Goal: Task Accomplishment & Management: Complete application form

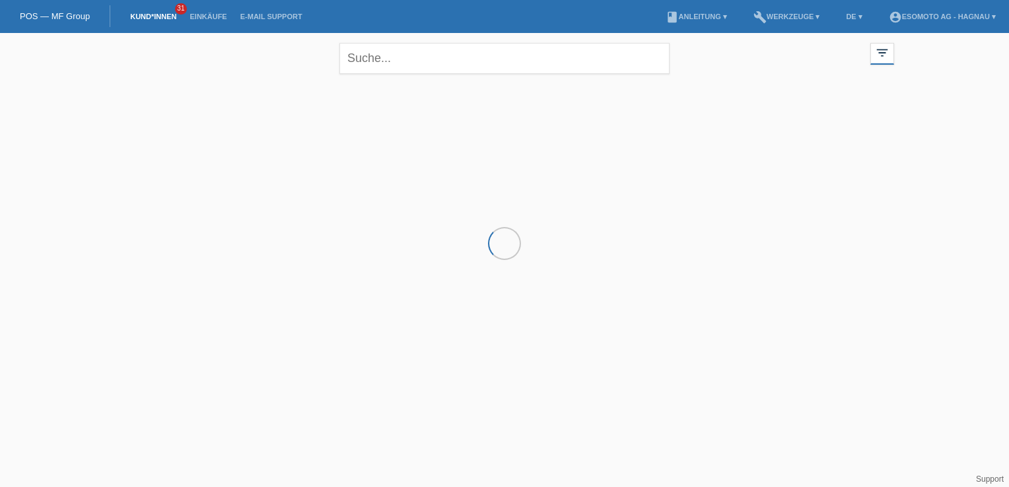
click at [573, 213] on html "POS — MF Group Kund*innen 31 Einkäufe E-Mail Support menu account_circle" at bounding box center [504, 106] width 1009 height 213
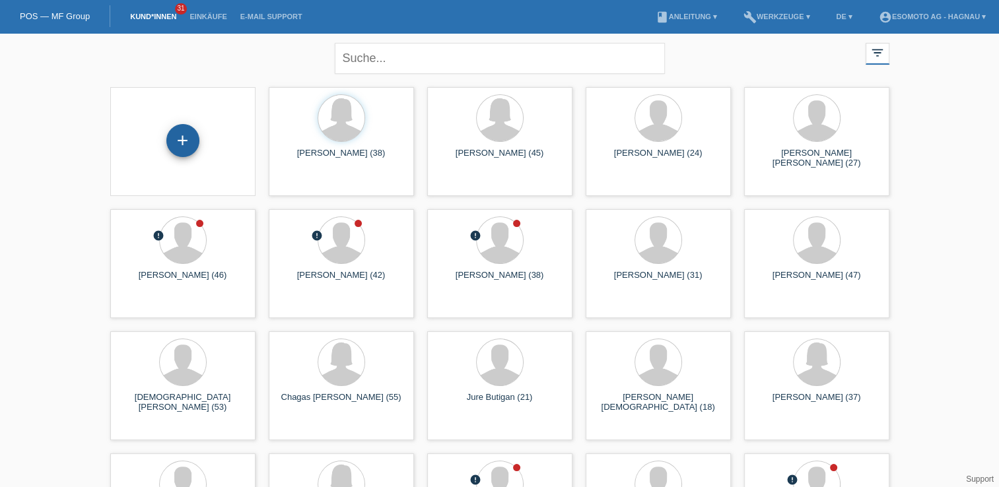
click at [188, 155] on div "+" at bounding box center [182, 140] width 33 height 33
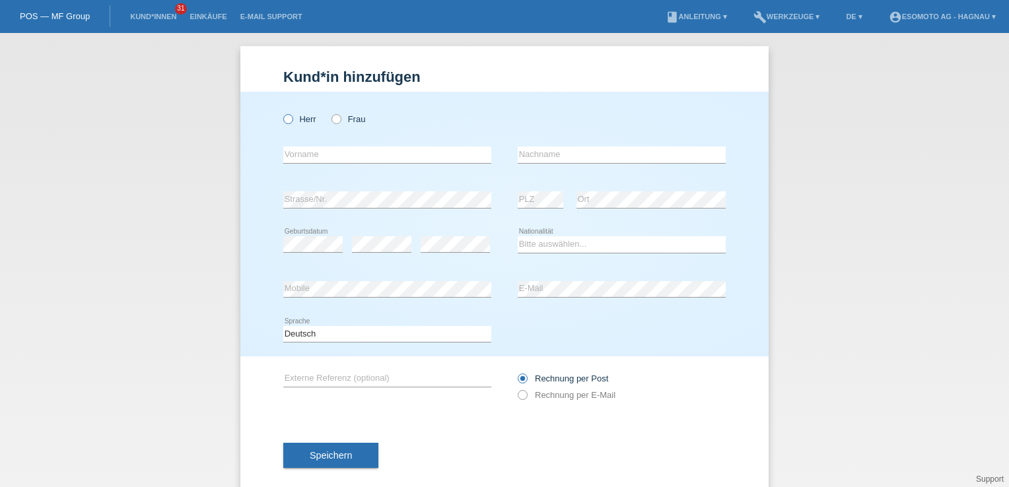
click at [290, 118] on label "Herr" at bounding box center [299, 119] width 33 height 10
click at [290, 118] on input "Herr" at bounding box center [287, 118] width 9 height 9
radio input "true"
click at [338, 157] on input "text" at bounding box center [387, 155] width 208 height 17
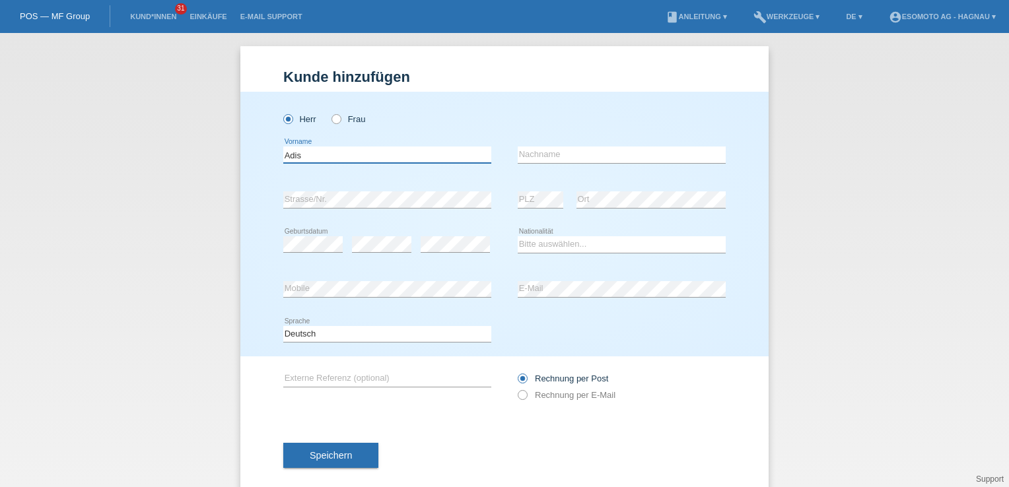
type input "Adis"
type input "Huskanovic"
click at [530, 247] on select "Bitte auswählen... Schweiz Deutschland Liechtenstein Österreich ------------ Af…" at bounding box center [622, 244] width 208 height 16
select select "CH"
click at [518, 236] on select "Bitte auswählen... Schweiz Deutschland Liechtenstein Österreich ------------ Af…" at bounding box center [622, 244] width 208 height 16
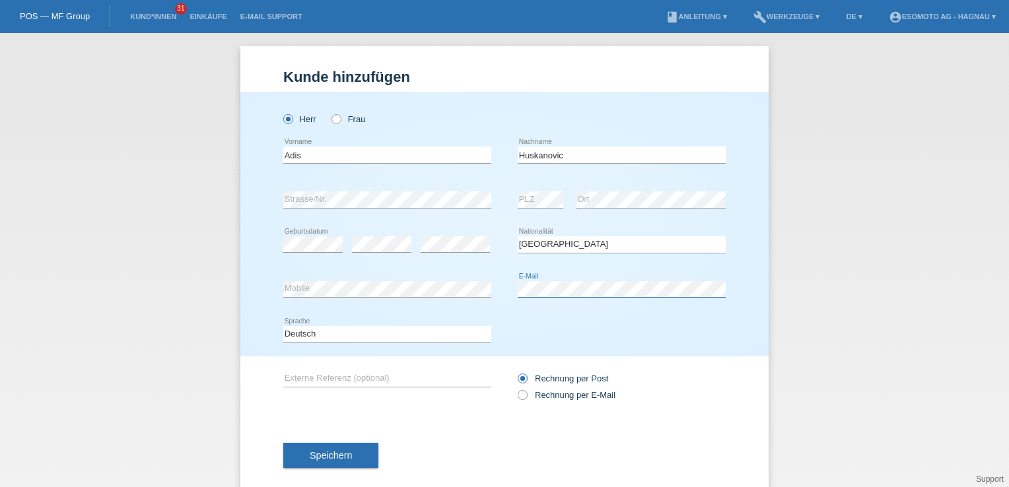
scroll to position [19, 0]
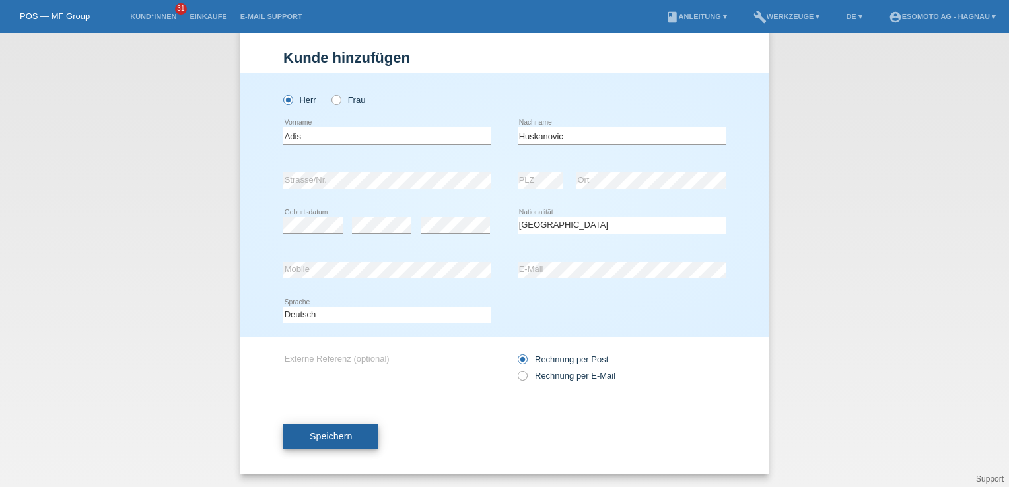
click at [318, 424] on button "Speichern" at bounding box center [330, 436] width 95 height 25
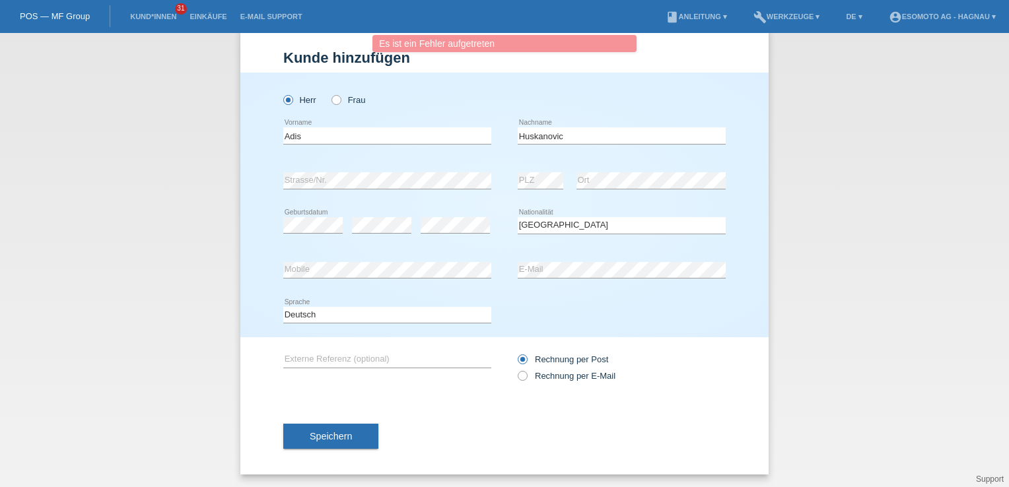
scroll to position [0, 0]
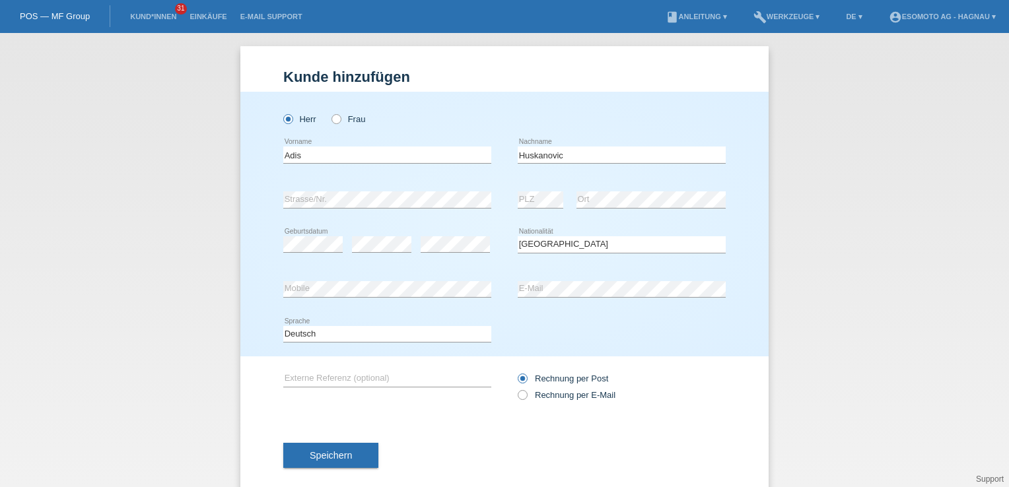
click at [519, 321] on div "Deutsch Français Italiano English error Sprache" at bounding box center [504, 334] width 443 height 45
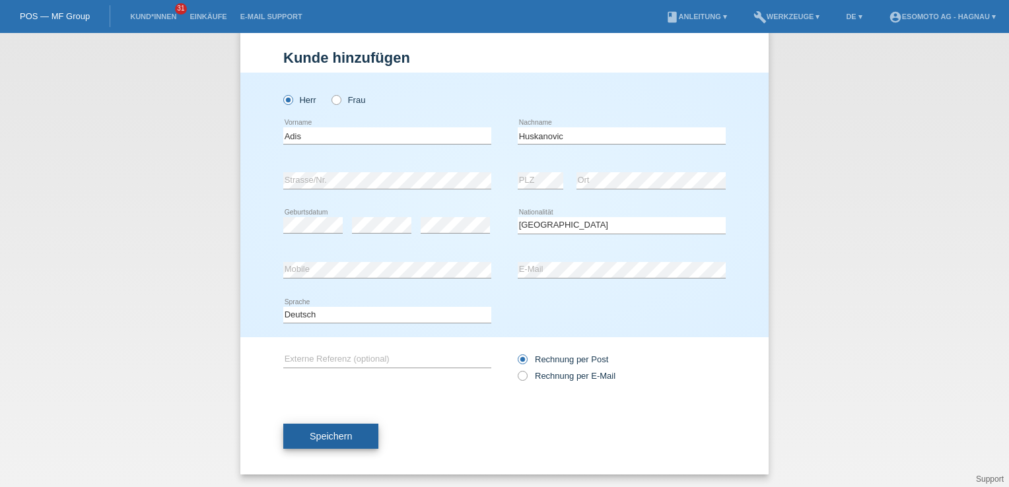
click at [357, 425] on button "Speichern" at bounding box center [330, 436] width 95 height 25
click at [357, 425] on form "Kund*in hinzufügen Kunde hinzufügen Kundin hinzufügen Herr Frau Adis error Vorn…" at bounding box center [504, 262] width 443 height 425
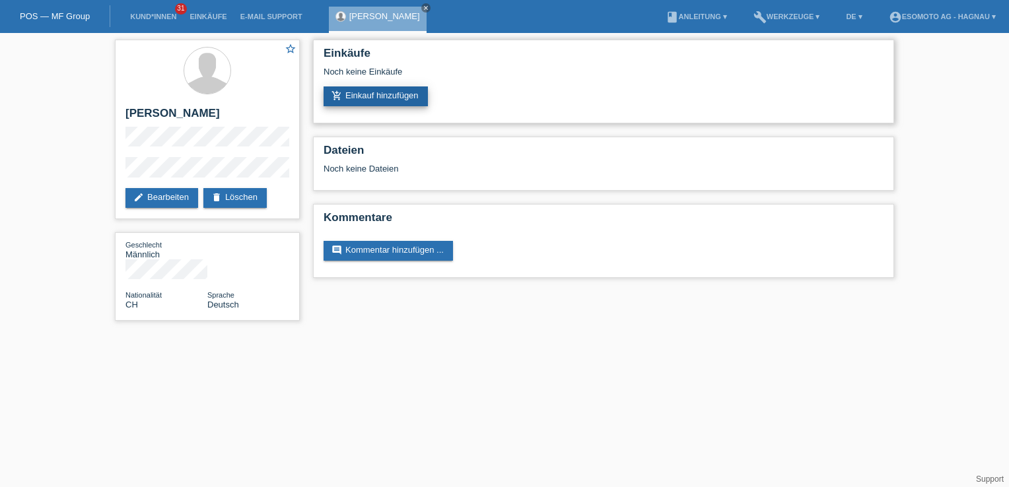
click at [355, 101] on link "add_shopping_cart Einkauf hinzufügen" at bounding box center [376, 97] width 104 height 20
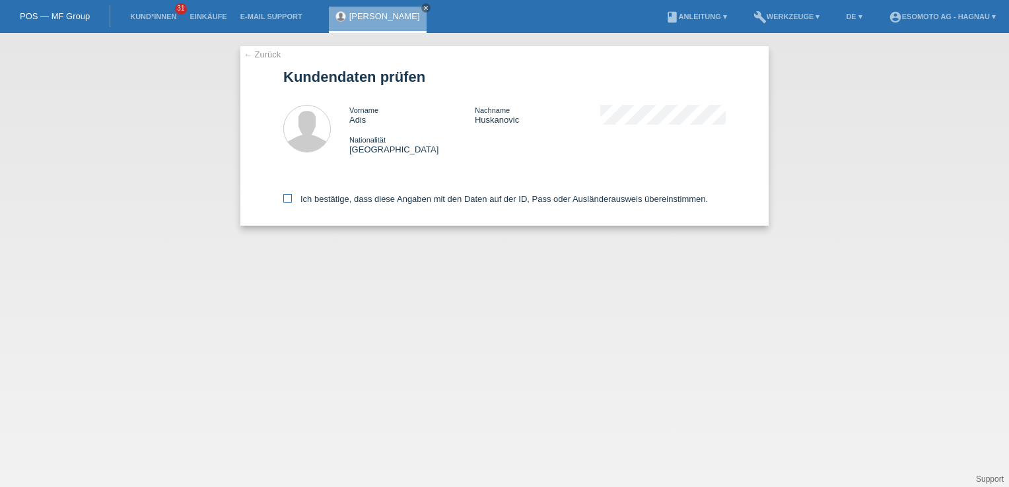
click at [289, 202] on icon at bounding box center [287, 198] width 9 height 9
click at [289, 202] on input "Ich bestätige, dass diese Angaben mit den Daten auf der ID, Pass oder Ausländer…" at bounding box center [287, 198] width 9 height 9
checkbox input "true"
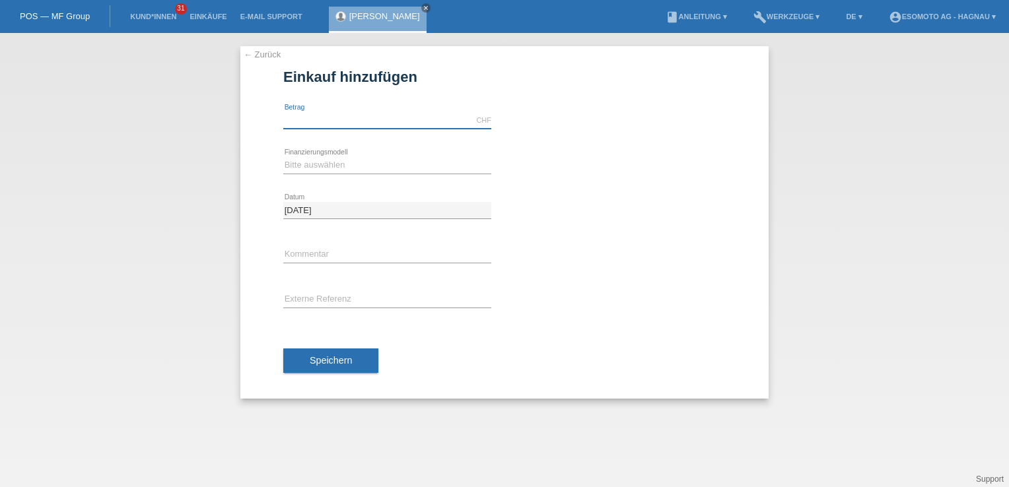
click at [306, 116] on input "text" at bounding box center [387, 120] width 208 height 17
type input "2690.00"
click at [340, 162] on select "Bitte auswählen Fixe Raten Kauf auf Rechnung mit Teilzahlungsoption" at bounding box center [387, 165] width 208 height 16
select select "69"
click at [283, 157] on select "Bitte auswählen Fixe Raten Kauf auf Rechnung mit Teilzahlungsoption" at bounding box center [387, 165] width 208 height 16
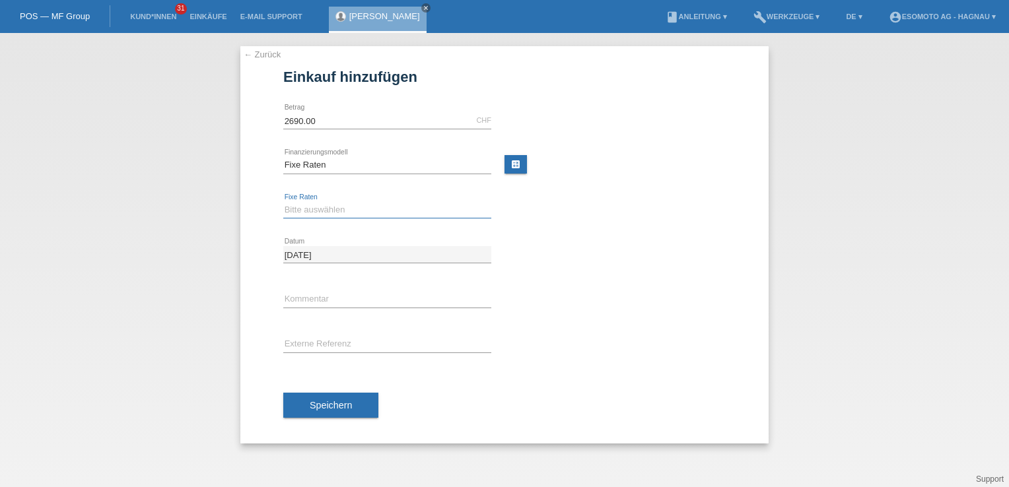
click at [336, 213] on select "Bitte auswählen 12 Raten 24 Raten 36 Raten 48 Raten" at bounding box center [387, 210] width 208 height 16
select select "139"
click at [283, 202] on select "Bitte auswählen 12 Raten 24 Raten 36 Raten 48 Raten" at bounding box center [387, 210] width 208 height 16
click at [325, 402] on span "Speichern" at bounding box center [331, 405] width 42 height 11
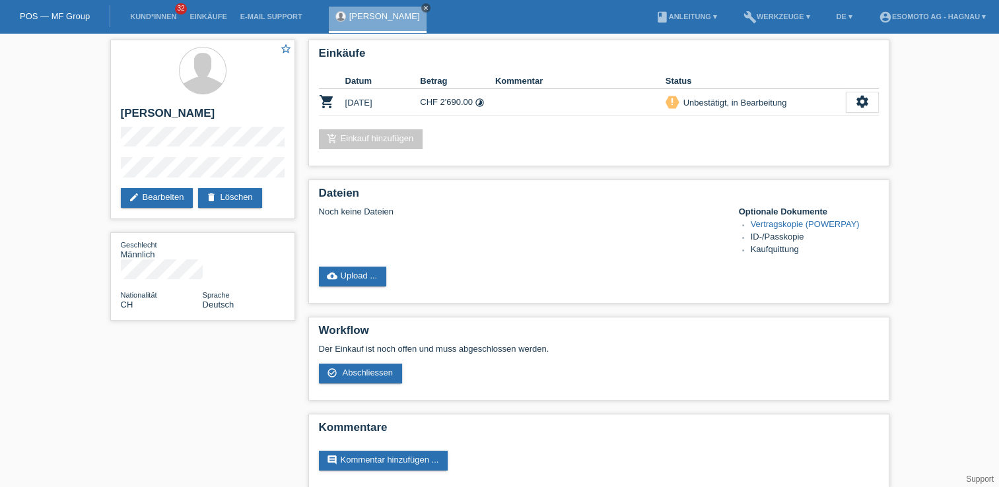
click at [423, 7] on icon "close" at bounding box center [426, 8] width 7 height 7
